Goal: Task Accomplishment & Management: Complete application form

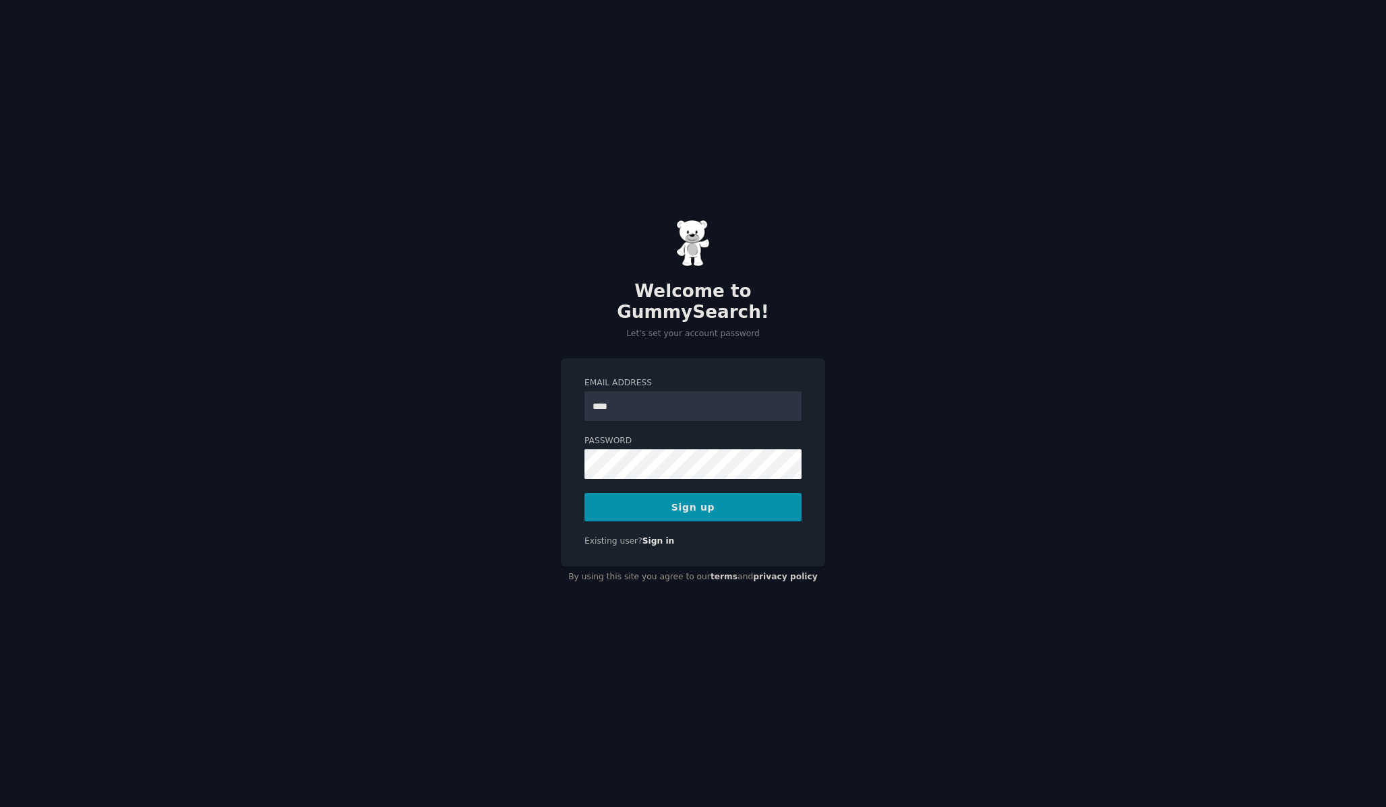
type input "**********"
click at [715, 503] on button "Sign up" at bounding box center [692, 507] width 217 height 28
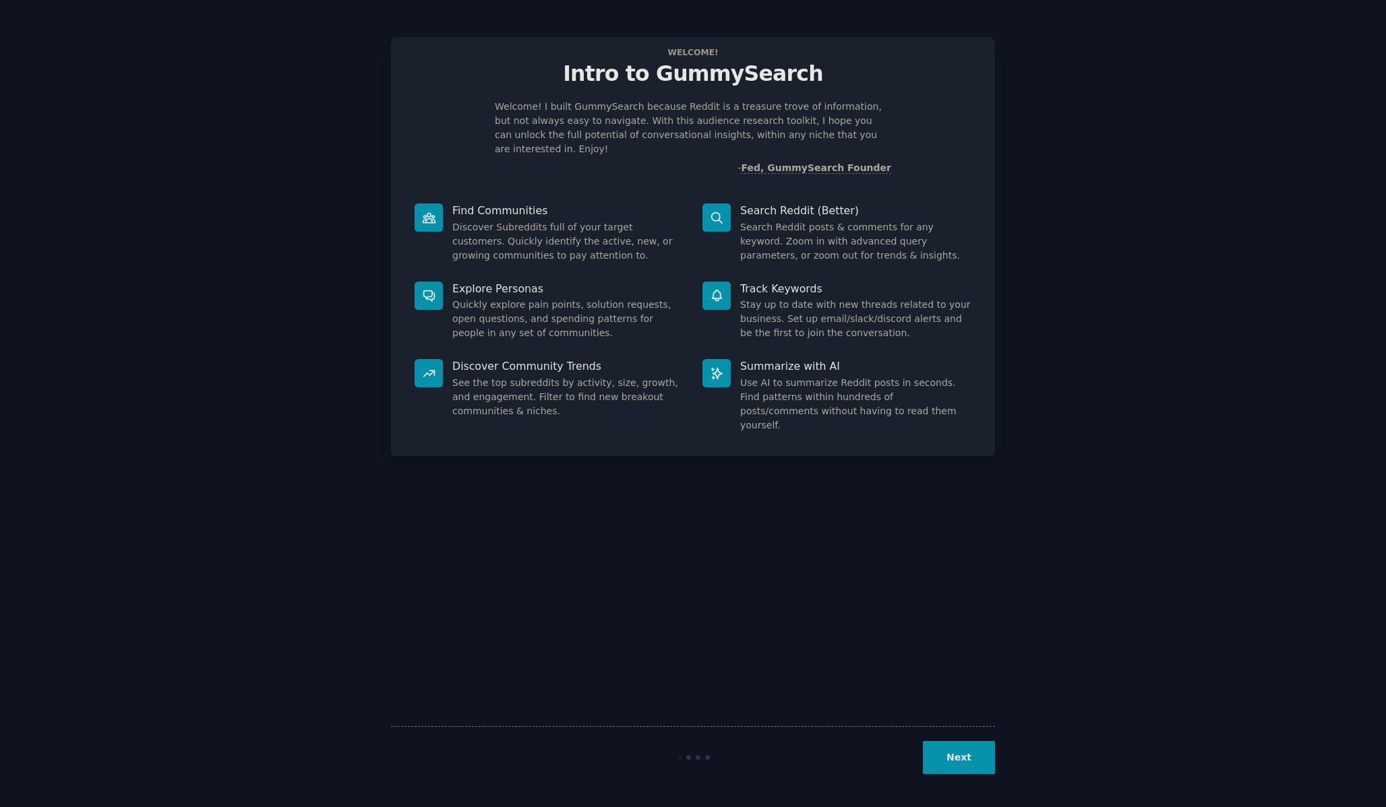
click at [955, 758] on button "Next" at bounding box center [959, 757] width 72 height 33
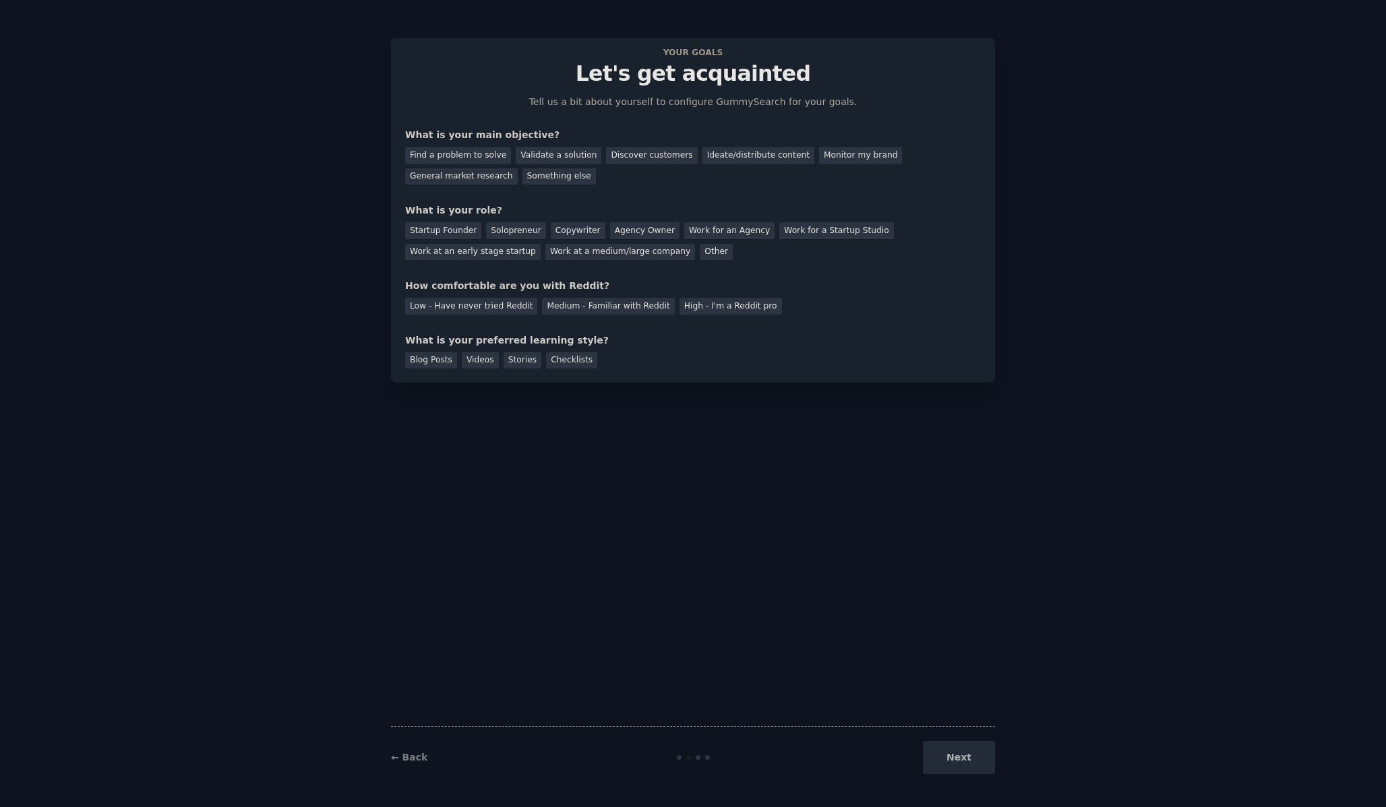
click at [955, 756] on div "Next" at bounding box center [894, 757] width 202 height 33
click at [494, 155] on div "Find a problem to solve" at bounding box center [458, 155] width 106 height 17
click at [468, 225] on div "Startup Founder" at bounding box center [443, 230] width 76 height 17
click at [414, 316] on div "Your goals Let's get acquainted Tell us a bit about yourself to configure Gummy…" at bounding box center [693, 210] width 576 height 317
click at [415, 314] on div "Low - Have never tried Reddit" at bounding box center [471, 306] width 132 height 17
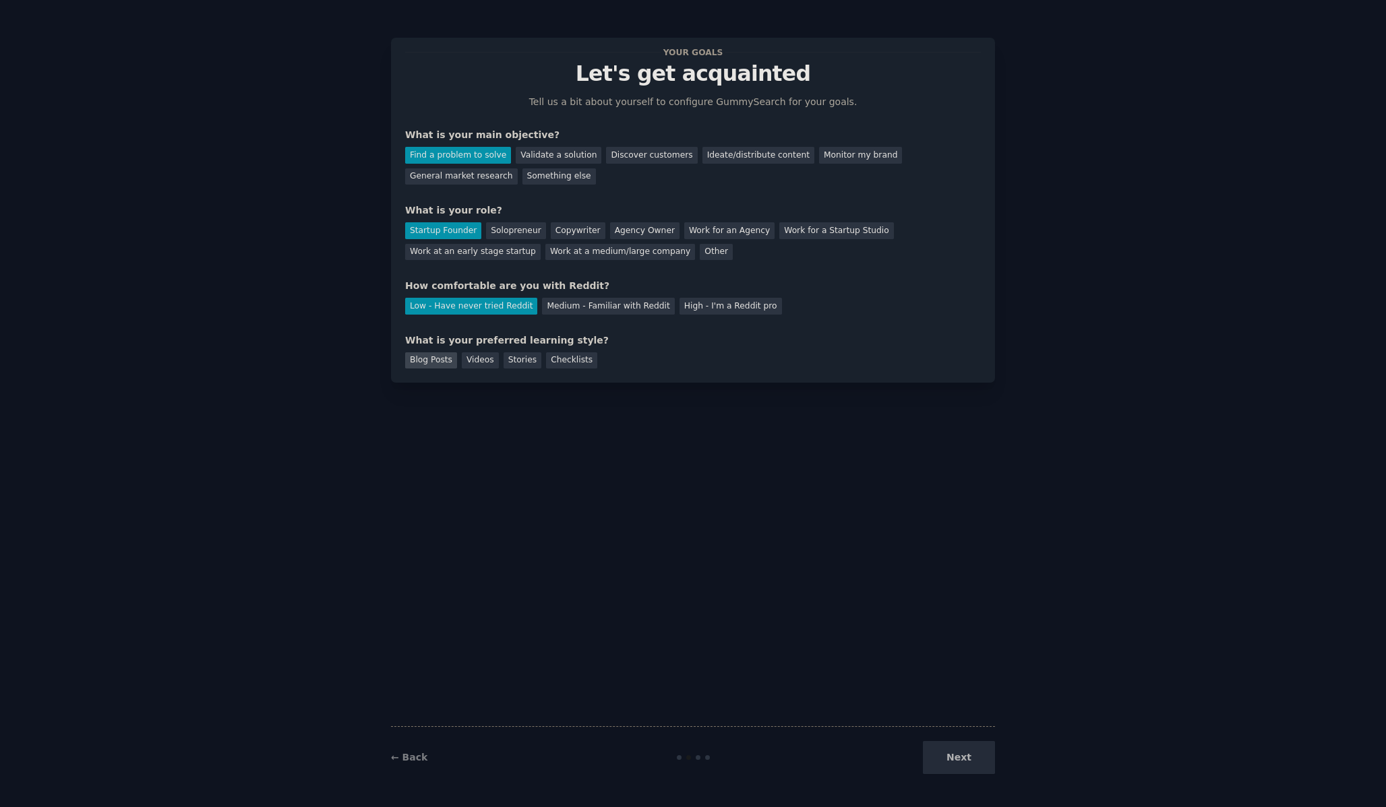
click at [415, 366] on div "Blog Posts" at bounding box center [431, 361] width 52 height 17
click at [987, 758] on button "Next" at bounding box center [959, 757] width 72 height 33
